Goal: Find specific page/section: Find specific page/section

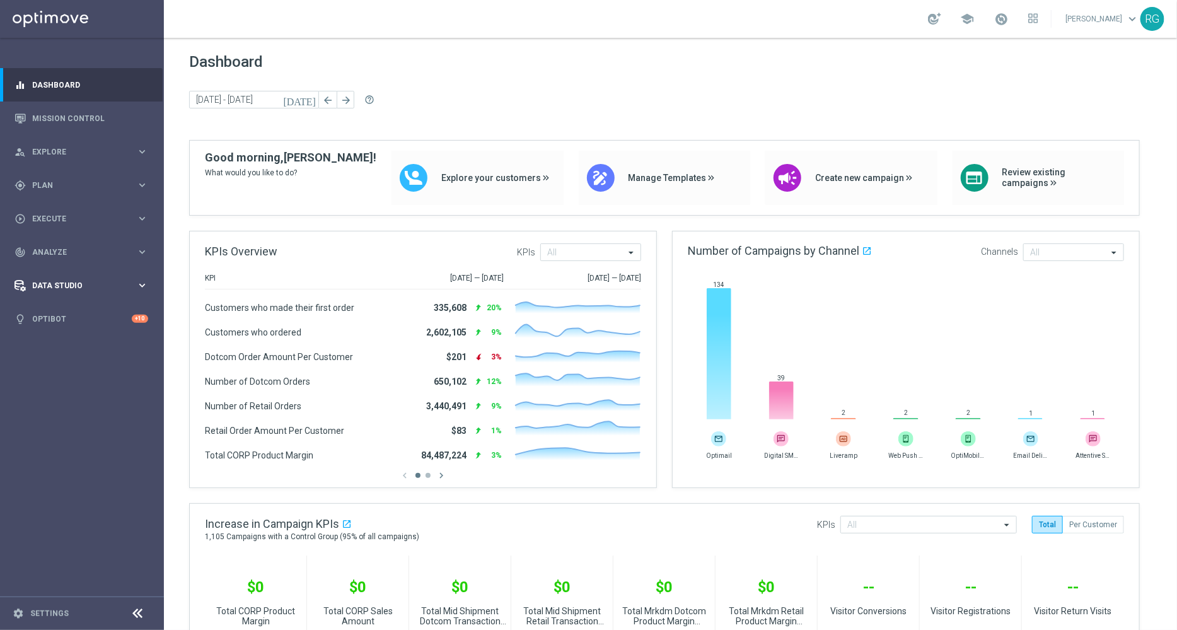
click at [45, 288] on span "Data Studio" at bounding box center [84, 286] width 104 height 8
click at [55, 257] on div "track_changes Analyze" at bounding box center [76, 252] width 122 height 11
click at [47, 368] on button "BI Studio keyboard_arrow_right" at bounding box center [91, 373] width 116 height 10
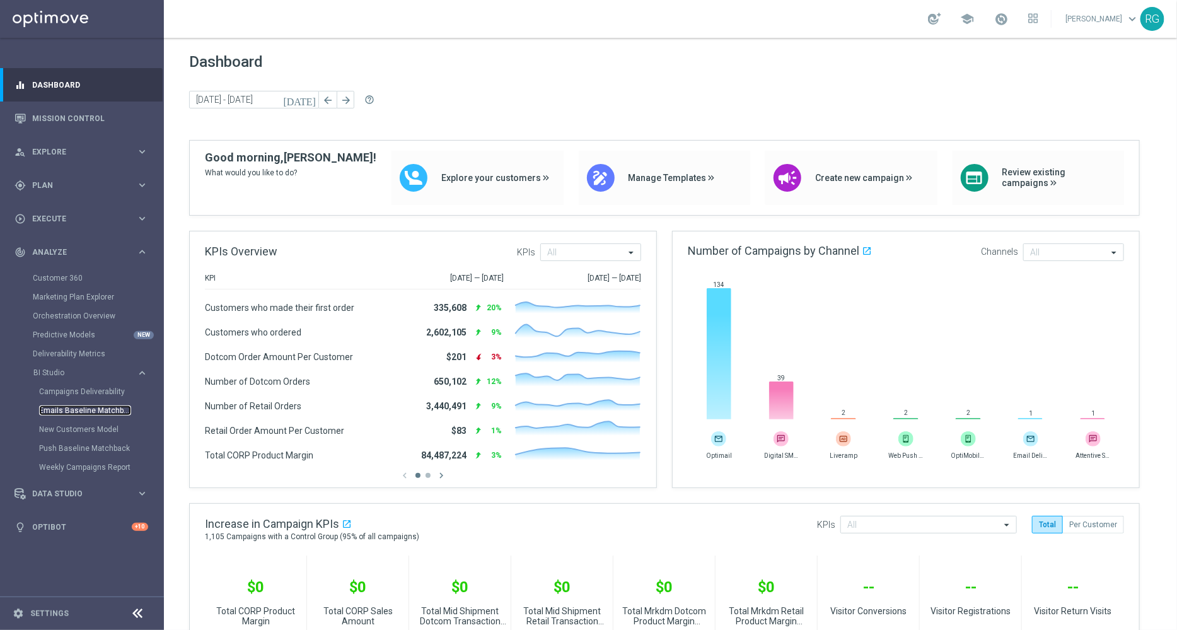
click at [63, 408] on link "Emails Baseline Matchback" at bounding box center [85, 411] width 92 height 10
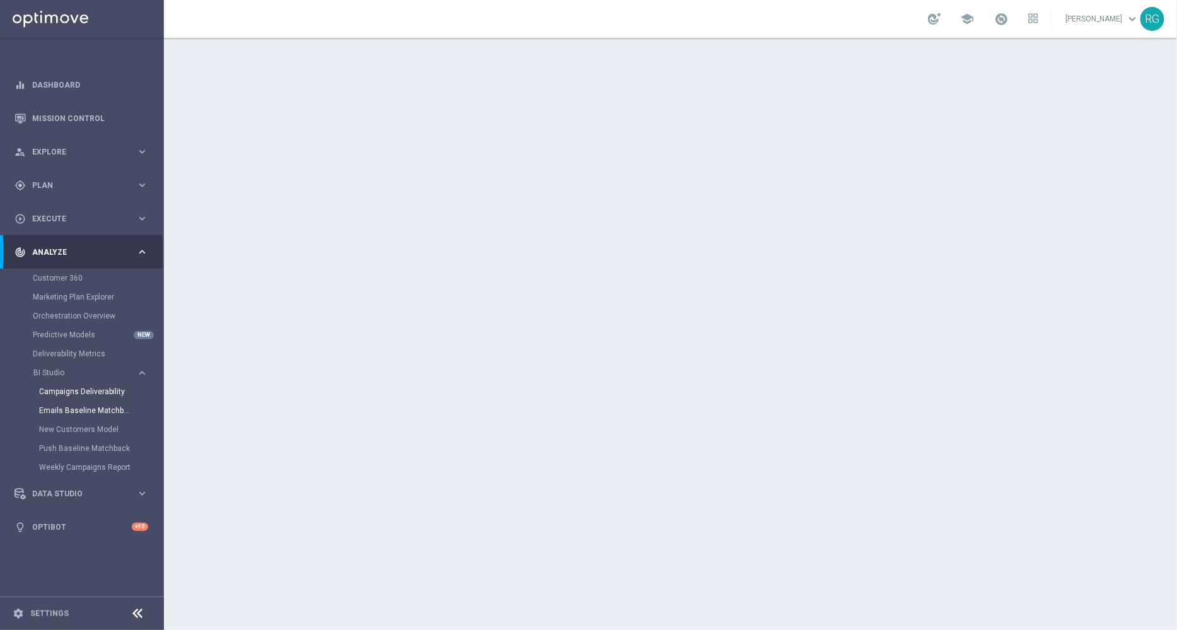
click at [84, 389] on link "Campaigns Deliverability" at bounding box center [85, 392] width 92 height 10
click at [62, 412] on link "Emails Baseline Matchback" at bounding box center [85, 411] width 92 height 10
